Goal: Information Seeking & Learning: Learn about a topic

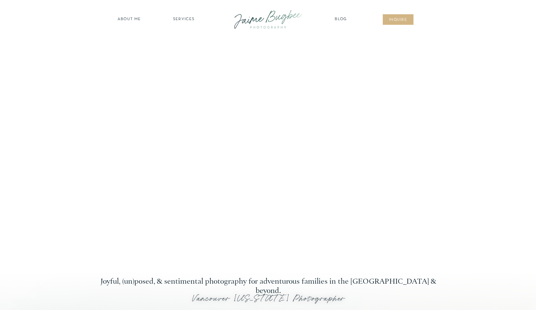
click at [407, 18] on nav "inqUIre" at bounding box center [397, 20] width 25 height 6
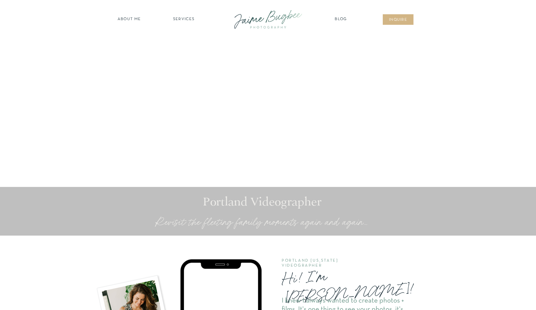
click at [343, 17] on nav "Blog" at bounding box center [341, 19] width 16 height 6
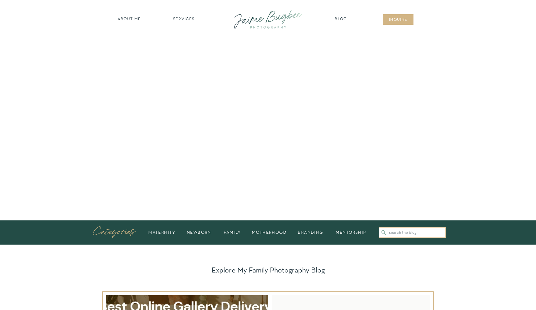
click at [398, 235] on div at bounding box center [412, 232] width 67 height 11
click at [398, 232] on input "Search for:" at bounding box center [416, 232] width 54 height 5
type input "columbia river gorge"
